Goal: Find specific page/section: Find specific page/section

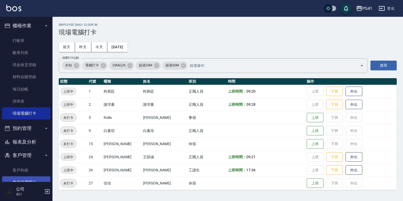
drag, startPoint x: 21, startPoint y: 170, endPoint x: 20, endPoint y: 178, distance: 7.9
click at [21, 170] on link "客戶列表" at bounding box center [26, 170] width 48 height 12
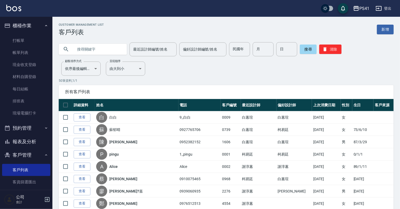
click at [93, 51] on input "text" at bounding box center [97, 49] width 49 height 14
type input "0965597012"
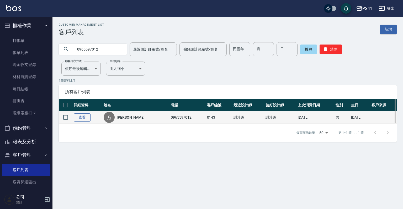
click at [82, 117] on link "查看" at bounding box center [82, 117] width 17 height 8
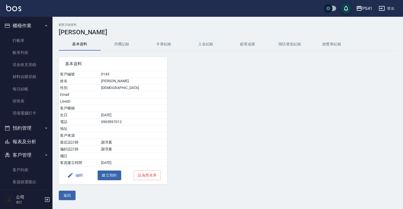
click at [119, 44] on button "消費記錄" at bounding box center [122, 44] width 42 height 13
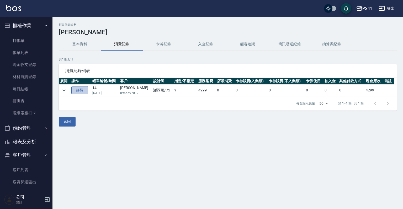
click at [83, 90] on link "詳情" at bounding box center [79, 90] width 17 height 8
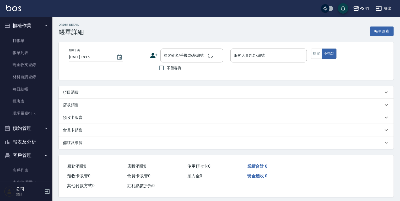
type input "[DATE] 19:00"
type input "[PERSON_NAME]-2"
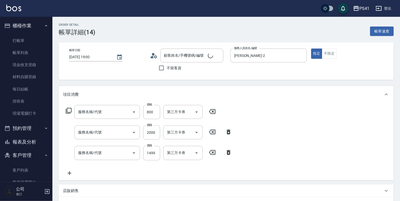
type input "原價401~800護髮(50800)"
type input "2000以上染髮(42000)"
type input "1999以下燙髮(31999)"
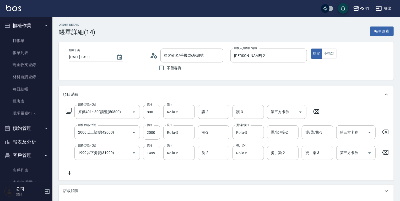
type input "[PERSON_NAME]/0965597012/0143"
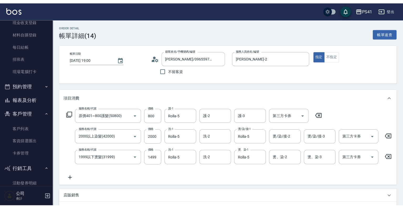
scroll to position [57, 0]
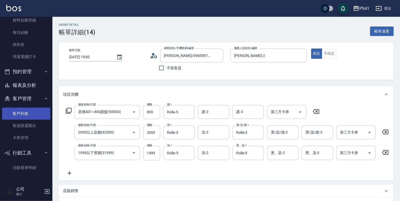
click at [25, 110] on link "客戶列表" at bounding box center [26, 113] width 48 height 12
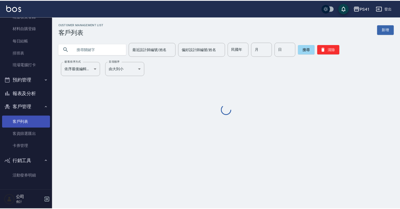
scroll to position [48, 0]
